Goal: Submit feedback/report problem

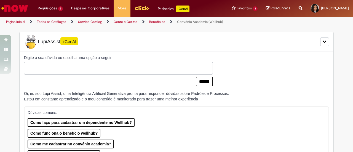
type input "**********"
type input "***"
type input "**********"
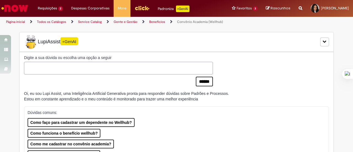
type input "**********"
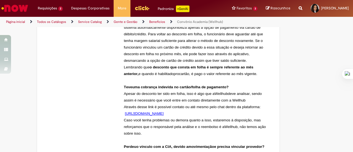
scroll to position [304, 0]
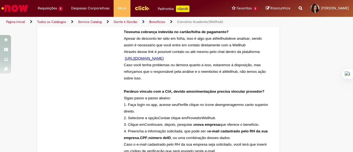
click at [164, 60] on span "https://helpcenter.gympass.com/pt-br/contact" at bounding box center [144, 58] width 39 height 4
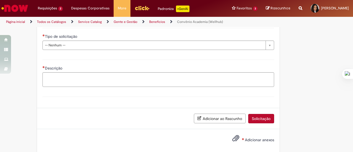
scroll to position [745, 0]
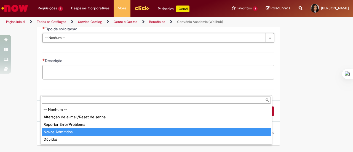
type input "**********"
select select "*"
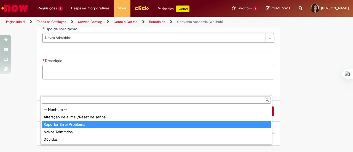
type input "**********"
select select "**********"
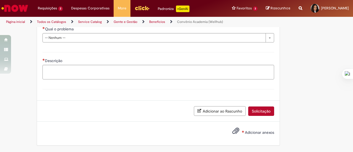
scroll to position [773, 0]
click at [72, 31] on span "Qual o problema" at bounding box center [60, 28] width 30 height 5
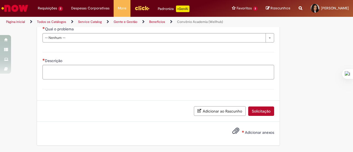
click at [71, 33] on div "Qual o problema" at bounding box center [158, 29] width 232 height 7
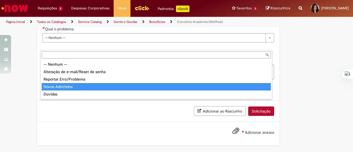
type input "**********"
select select "*"
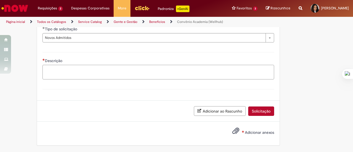
scroll to position [0, 0]
click at [59, 76] on textarea "Descrição" at bounding box center [158, 72] width 232 height 15
paste textarea "**********"
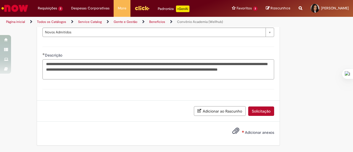
type textarea "**********"
click at [262, 135] on span "Adicionar anexos" at bounding box center [259, 132] width 29 height 5
click at [0, 0] on input "Adicionar anexos" at bounding box center [0, 0] width 0 height 0
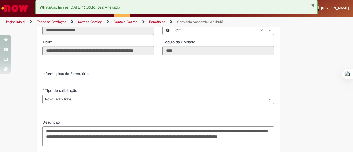
scroll to position [836, 0]
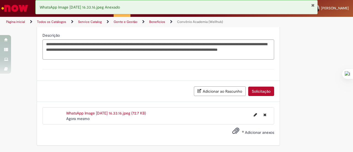
click at [261, 87] on button "Solicitação" at bounding box center [261, 91] width 26 height 9
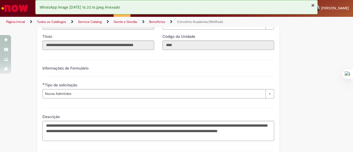
scroll to position [823, 0]
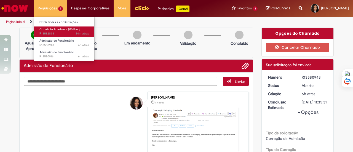
click at [56, 26] on link "Convênio Academia (Wellhub) 34m atrás 34 minutos atrás R13582893" at bounding box center [64, 31] width 61 height 10
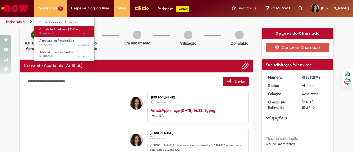
click at [57, 30] on span "Convênio Academia (Wellhub)" at bounding box center [59, 29] width 41 height 4
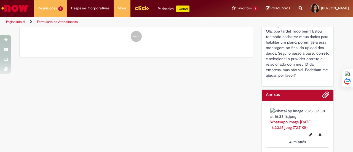
scroll to position [129, 0]
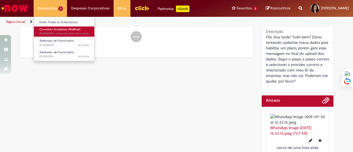
click at [59, 31] on span "Convênio Academia (Wellhub)" at bounding box center [59, 29] width 41 height 4
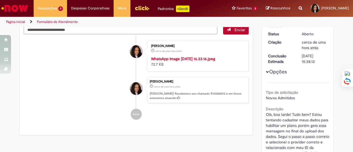
scroll to position [0, 0]
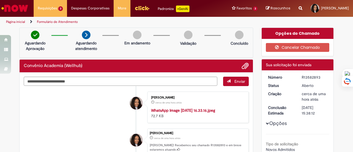
click at [151, 108] on link "Histórico de tíquete" at bounding box center [151, 108] width 0 height 0
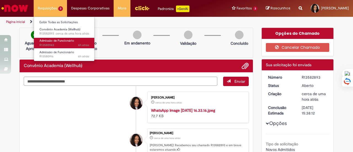
click at [75, 43] on span "6h atrás 6 horas atrás R13580943" at bounding box center [64, 45] width 50 height 4
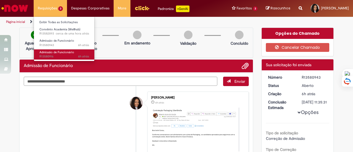
click at [62, 53] on span "Admissão de Funcionário" at bounding box center [56, 52] width 35 height 4
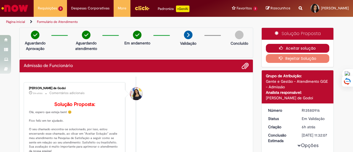
click at [300, 44] on button "Aceitar solução" at bounding box center [298, 48] width 64 height 9
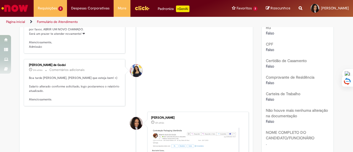
scroll to position [135, 0]
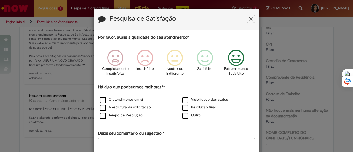
click at [234, 64] on icon "Feedback" at bounding box center [236, 58] width 21 height 17
click at [130, 100] on label "O atendimento em si" at bounding box center [121, 99] width 43 height 5
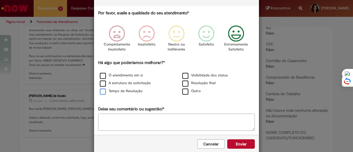
click at [128, 91] on label "Tempo de Resolução" at bounding box center [121, 91] width 43 height 5
click at [239, 144] on button "Enviar" at bounding box center [241, 143] width 28 height 9
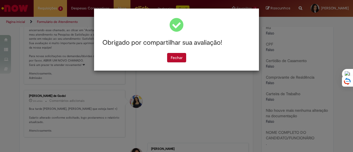
scroll to position [0, 0]
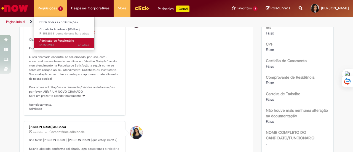
click at [52, 40] on span "Admissão de Funcionário" at bounding box center [56, 41] width 35 height 4
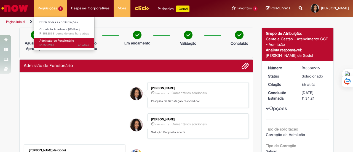
click at [62, 43] on span "6h atrás 6 horas atrás R13580943" at bounding box center [64, 45] width 50 height 4
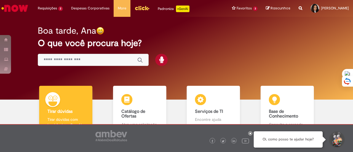
scroll to position [4, 0]
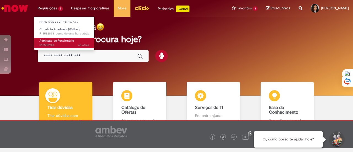
click at [60, 39] on span "Admissão de Funcionário" at bounding box center [56, 41] width 35 height 4
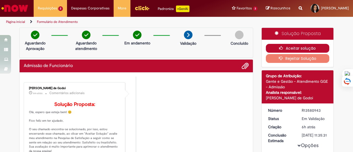
click at [294, 48] on button "Aceitar solução" at bounding box center [298, 48] width 64 height 9
click at [291, 45] on button "Aceitar solução" at bounding box center [298, 48] width 64 height 9
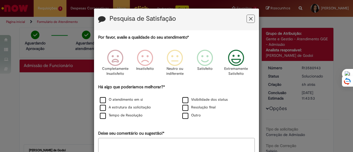
click at [238, 59] on icon "Feedback" at bounding box center [236, 58] width 21 height 17
click at [133, 113] on label "Tempo de Resolução" at bounding box center [121, 115] width 43 height 5
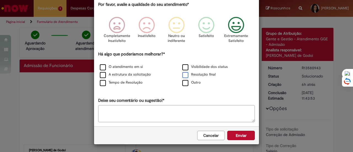
click at [205, 71] on div "Resolução final" at bounding box center [218, 75] width 83 height 8
click at [204, 73] on label "Resolução final" at bounding box center [198, 74] width 33 height 5
click at [126, 81] on label "Tempo de Resolução" at bounding box center [121, 82] width 43 height 5
click at [233, 136] on button "Enviar" at bounding box center [241, 135] width 28 height 9
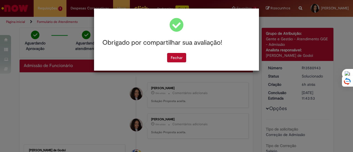
click at [180, 62] on div "Obrigado por compartilhar sua avaliação! Fechar" at bounding box center [176, 40] width 165 height 62
click at [178, 58] on button "Fechar" at bounding box center [176, 57] width 19 height 9
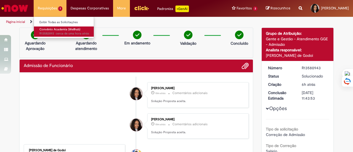
click at [65, 31] on span "Convênio Academia (Wellhub)" at bounding box center [59, 29] width 41 height 4
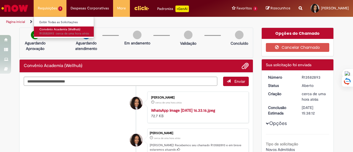
click at [67, 36] on link "Convênio Academia (Wellhub) cerca de uma hora atrás cerca de uma hora atrás R13…" at bounding box center [64, 31] width 61 height 10
